Goal: Task Accomplishment & Management: Manage account settings

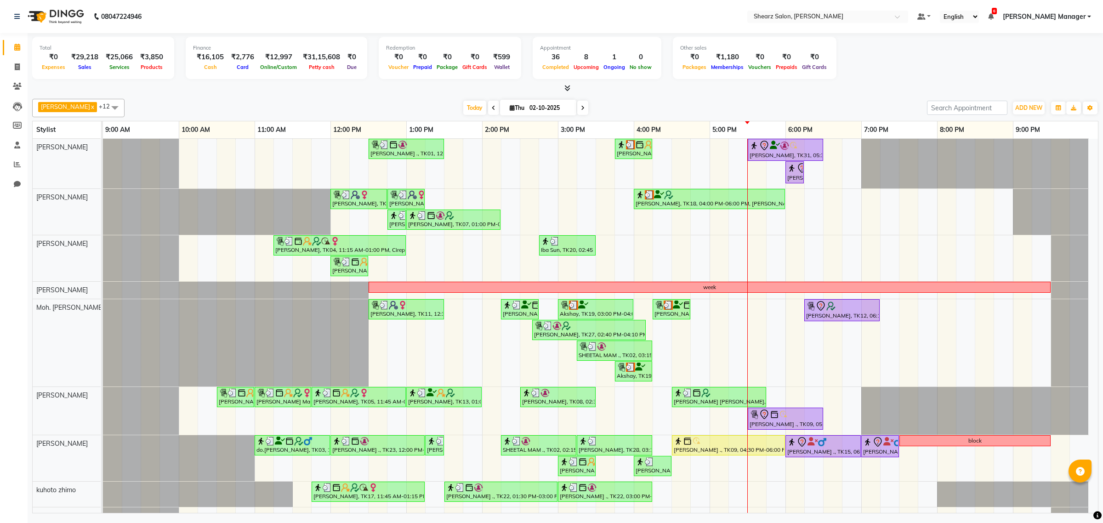
click at [1089, 16] on link "[PERSON_NAME] Manager" at bounding box center [1046, 17] width 88 height 10
click at [1057, 60] on link "Sign out" at bounding box center [1044, 63] width 84 height 14
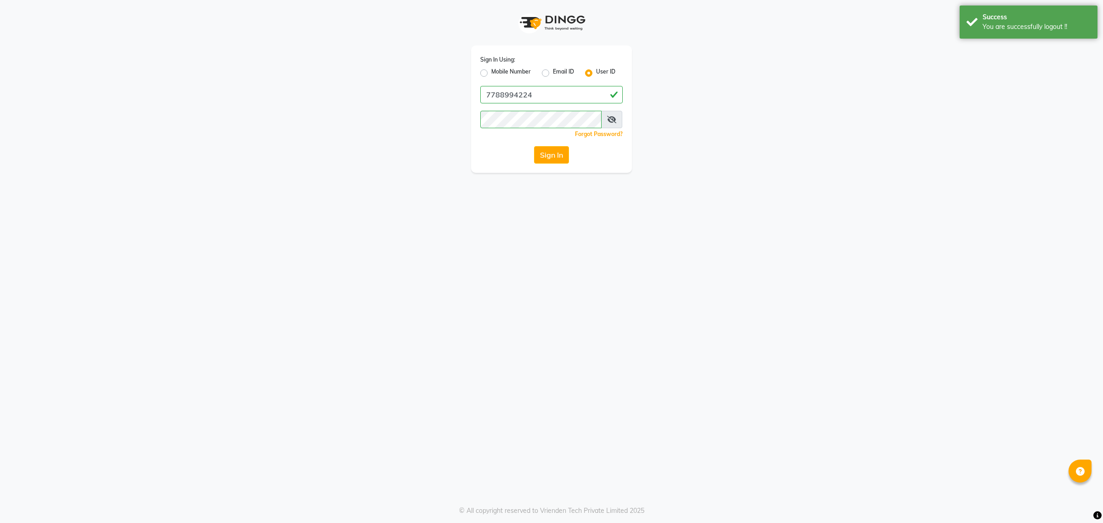
click at [553, 72] on label "Email ID" at bounding box center [563, 73] width 21 height 11
click at [553, 72] on input "Email ID" at bounding box center [556, 71] width 6 height 6
radio input "true"
radio input "false"
click at [534, 94] on input "Username" at bounding box center [551, 94] width 142 height 17
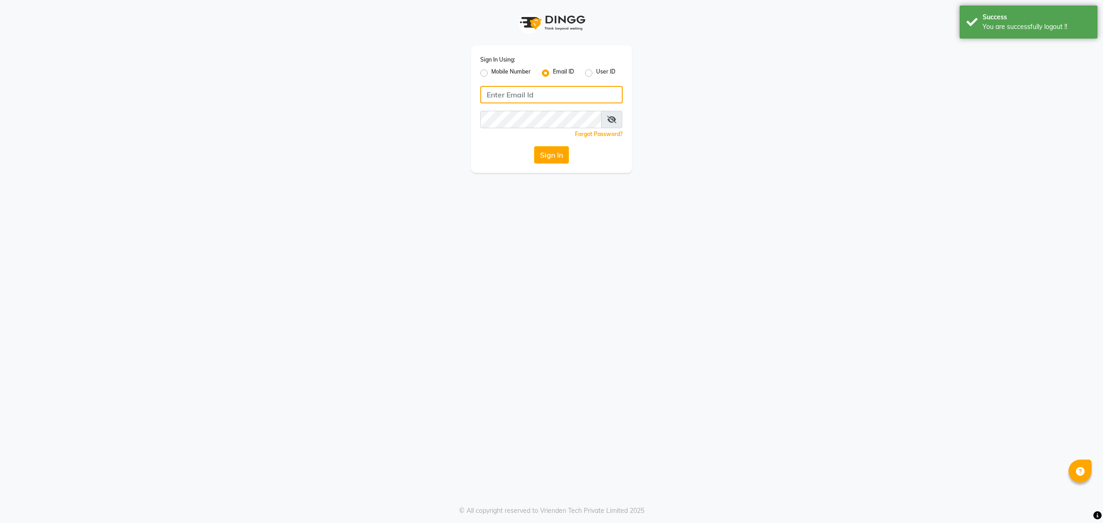
type input "[EMAIL_ADDRESS][DOMAIN_NAME]"
click at [554, 154] on button "Sign In" at bounding box center [551, 154] width 35 height 17
